Goal: Task Accomplishment & Management: Manage account settings

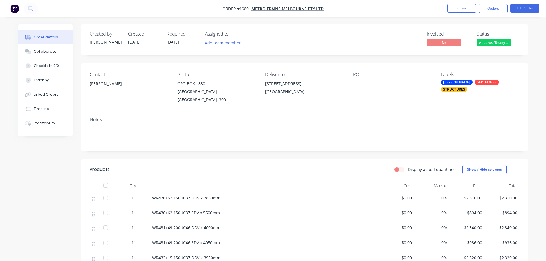
drag, startPoint x: 441, startPoint y: 9, endPoint x: 446, endPoint y: 9, distance: 4.9
click at [441, 9] on ul "Close Options Edit Order" at bounding box center [494, 8] width 106 height 9
click at [449, 9] on button "Close" at bounding box center [462, 8] width 29 height 9
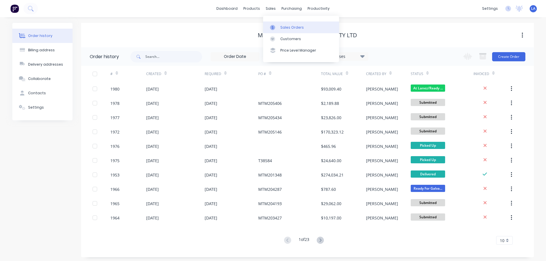
click at [273, 27] on icon at bounding box center [272, 27] width 5 height 5
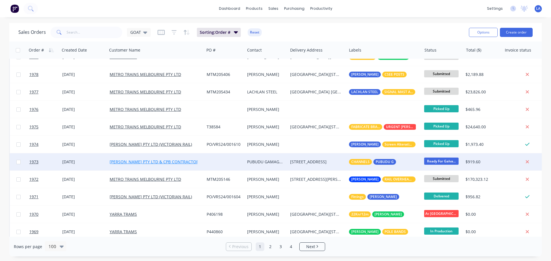
scroll to position [29, 0]
click at [96, 159] on div "[DATE]" at bounding box center [83, 161] width 47 height 17
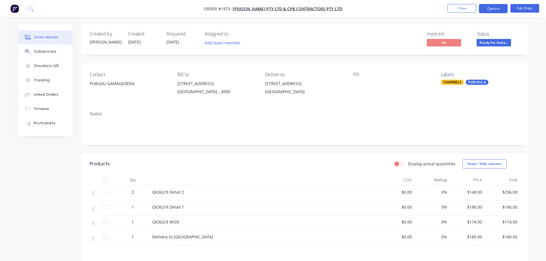
click at [487, 10] on button "Options" at bounding box center [493, 8] width 29 height 9
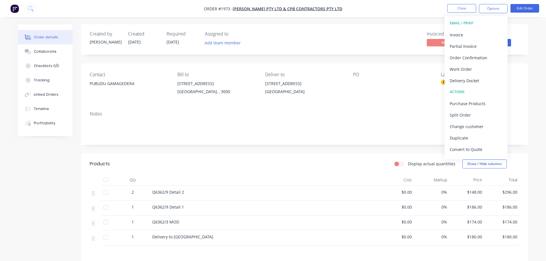
click at [399, 33] on div "Invoiced No Status Ready For Galva..." at bounding box center [391, 39] width 258 height 17
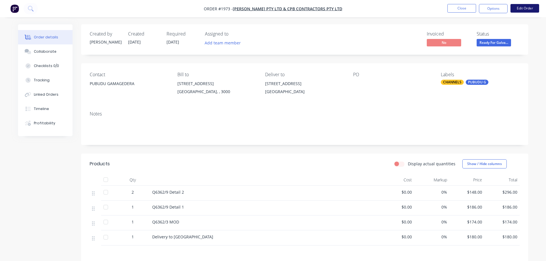
click at [522, 9] on button "Edit Order" at bounding box center [525, 8] width 29 height 9
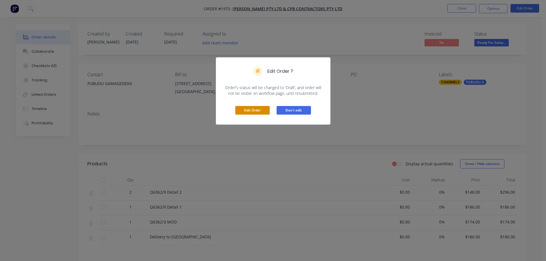
drag, startPoint x: 245, startPoint y: 108, endPoint x: 303, endPoint y: 99, distance: 58.6
click at [245, 108] on button "Edit Order" at bounding box center [252, 110] width 34 height 9
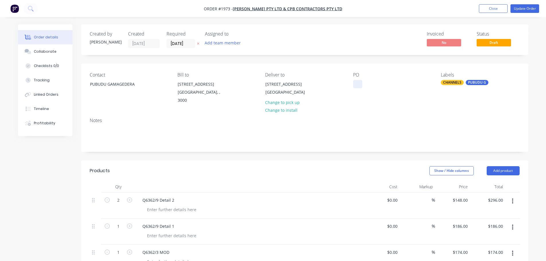
click at [354, 87] on div at bounding box center [357, 84] width 9 height 8
click at [407, 109] on div "Contact PUBUDU GAMAGEDERA Bill to [STREET_ADDRESS] Deliver to [STREET_ADDRESS] …" at bounding box center [304, 89] width 447 height 50
click at [523, 4] on button "Update Order" at bounding box center [525, 8] width 29 height 9
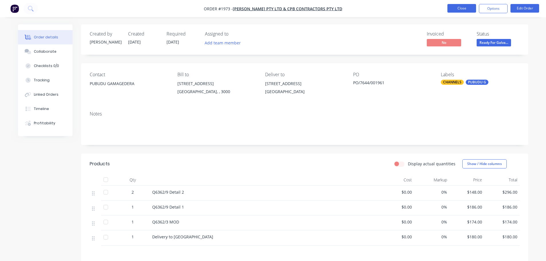
click at [462, 7] on button "Close" at bounding box center [462, 8] width 29 height 9
